Goal: Navigation & Orientation: Find specific page/section

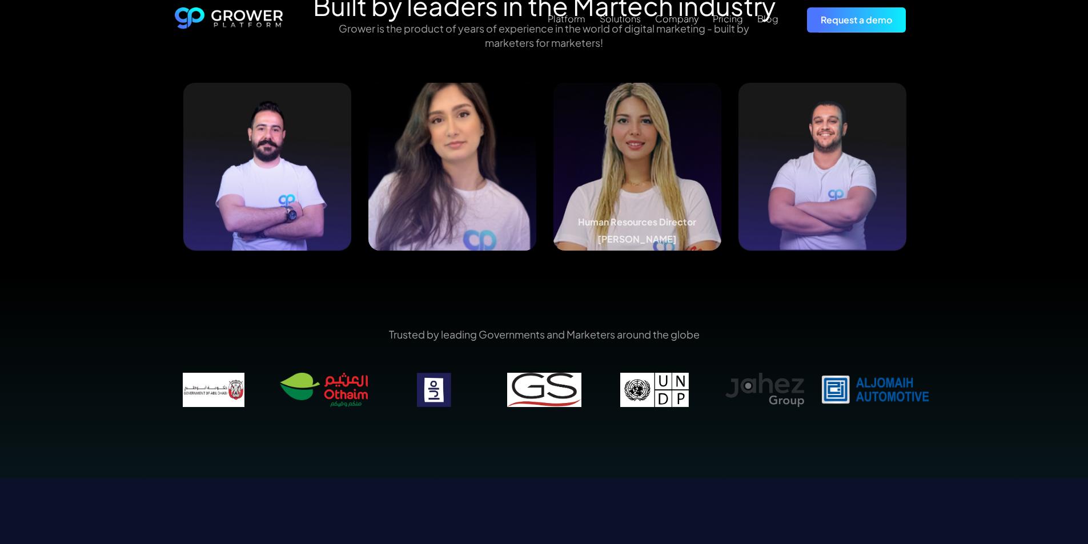
scroll to position [1234, 0]
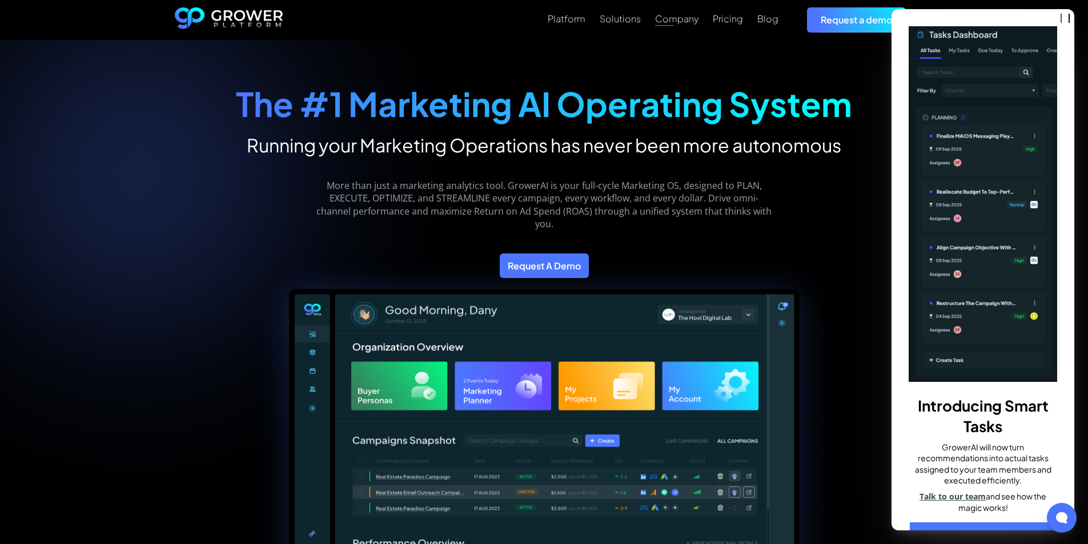
click at [689, 18] on div "Company" at bounding box center [676, 18] width 43 height 11
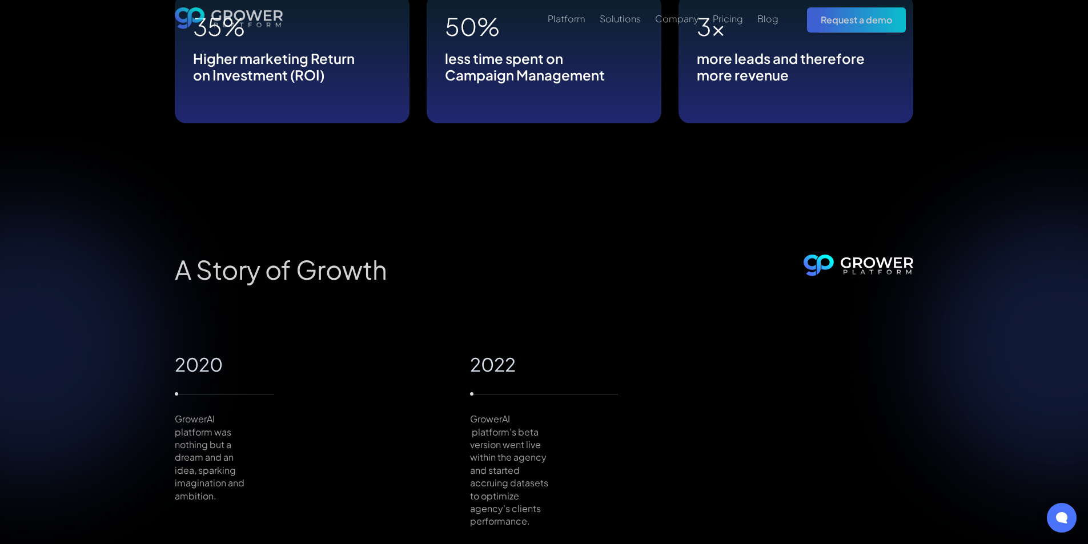
scroll to position [754, 0]
